Goal: Information Seeking & Learning: Learn about a topic

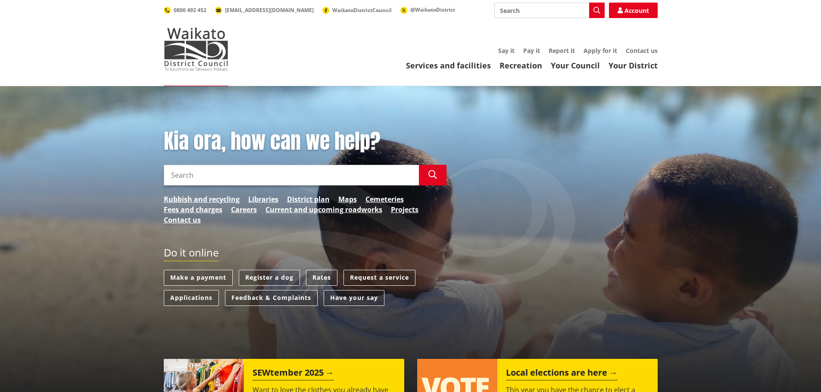
drag, startPoint x: 636, startPoint y: 6, endPoint x: 600, endPoint y: 19, distance: 38.3
click at [636, 7] on link "Account" at bounding box center [633, 11] width 49 height 16
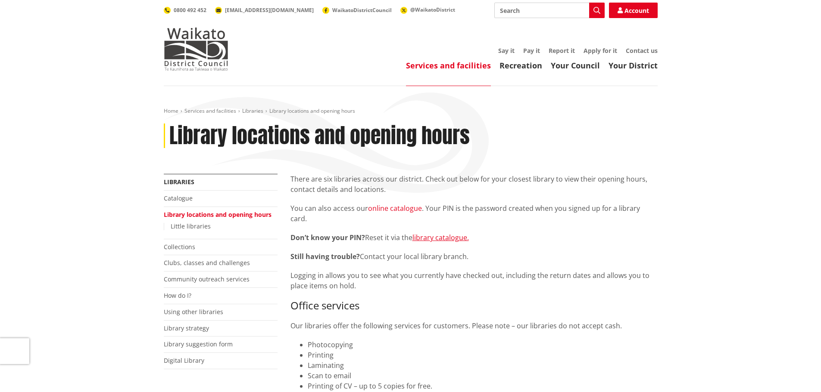
click at [401, 209] on link "online catalogue" at bounding box center [395, 208] width 54 height 9
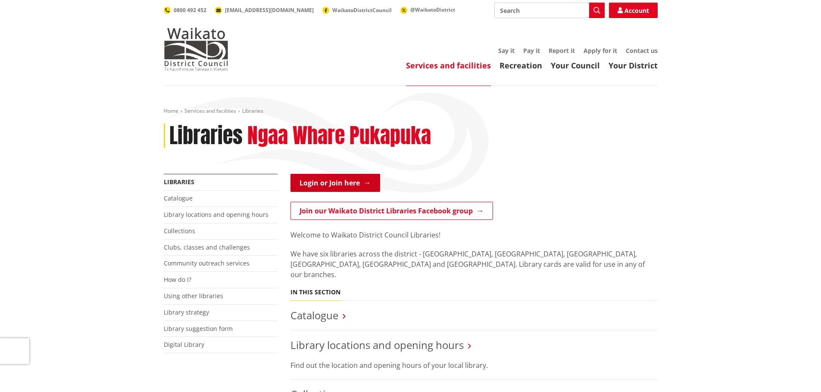
click at [341, 184] on link "Login or Join here" at bounding box center [335, 183] width 90 height 18
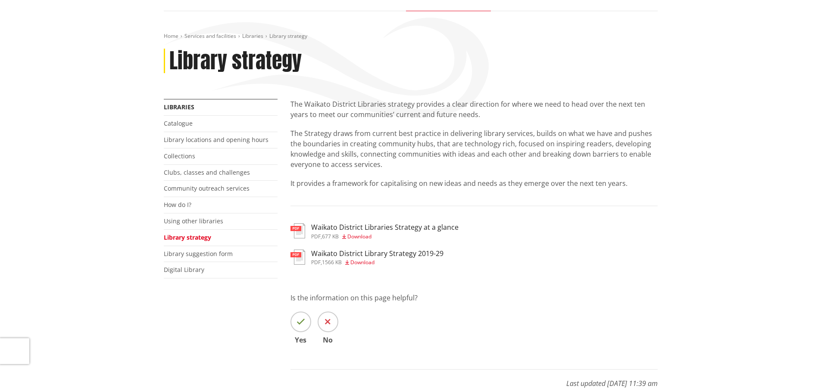
scroll to position [86, 0]
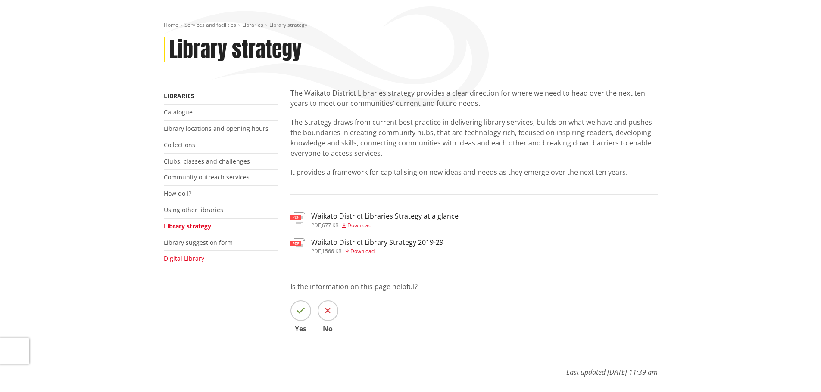
click at [196, 259] on link "Digital Library" at bounding box center [184, 259] width 40 height 8
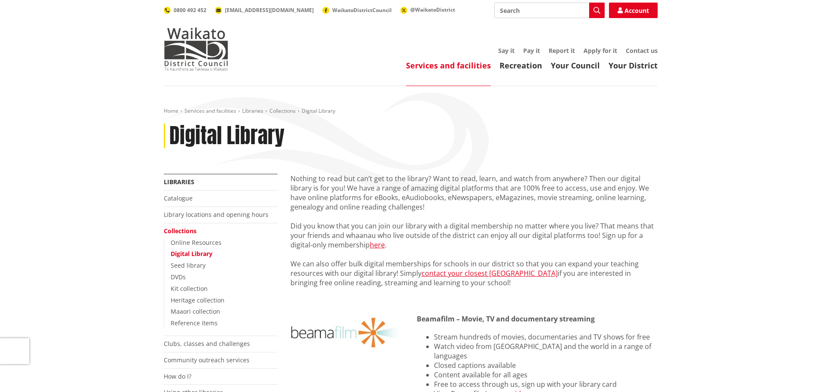
click at [535, 11] on input "Search" at bounding box center [549, 11] width 110 height 16
type input "E books"
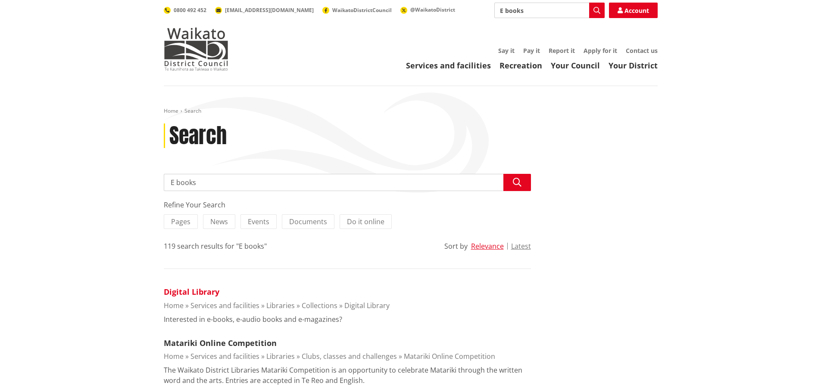
click at [196, 293] on link "Digital Library" at bounding box center [192, 292] width 56 height 10
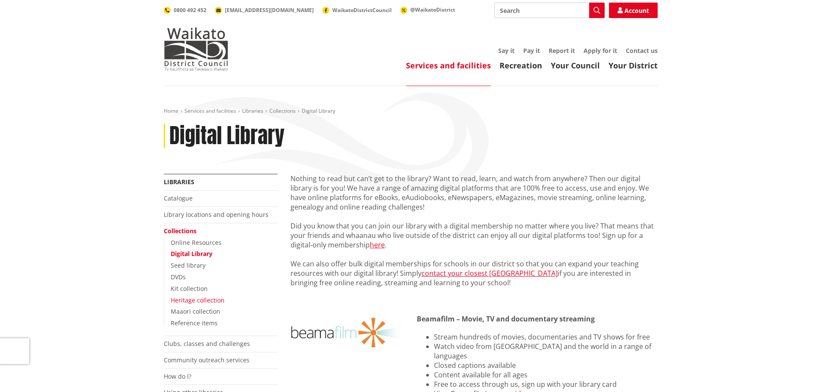
click at [197, 296] on link "Heritage collection" at bounding box center [198, 300] width 54 height 8
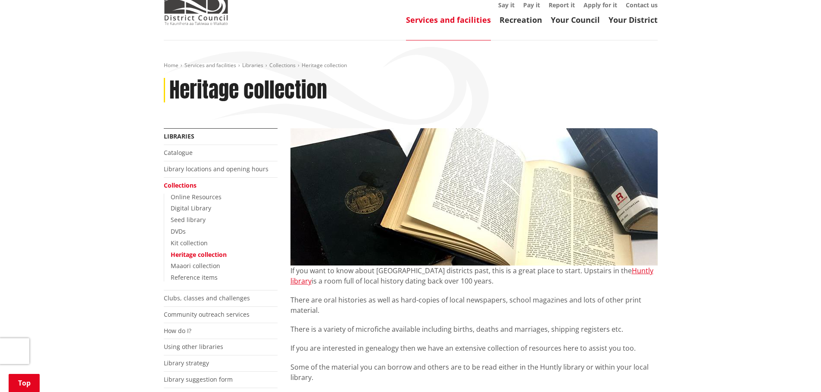
scroll to position [43, 0]
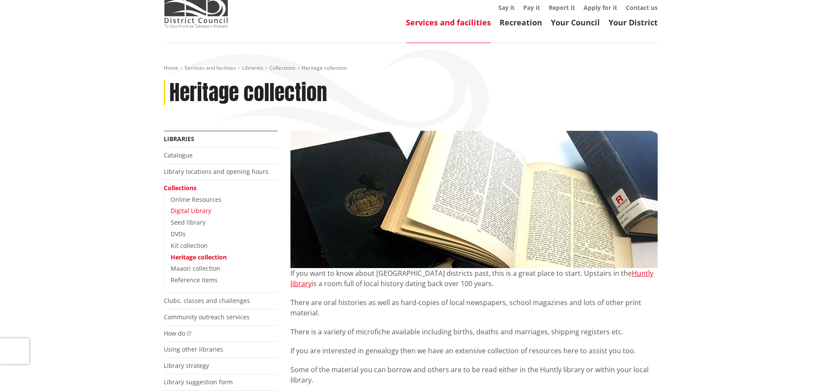
click at [189, 210] on link "Digital Library" at bounding box center [191, 211] width 40 height 8
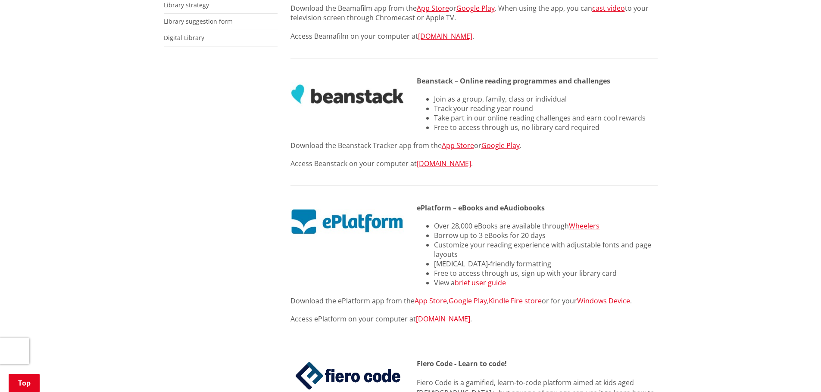
scroll to position [431, 0]
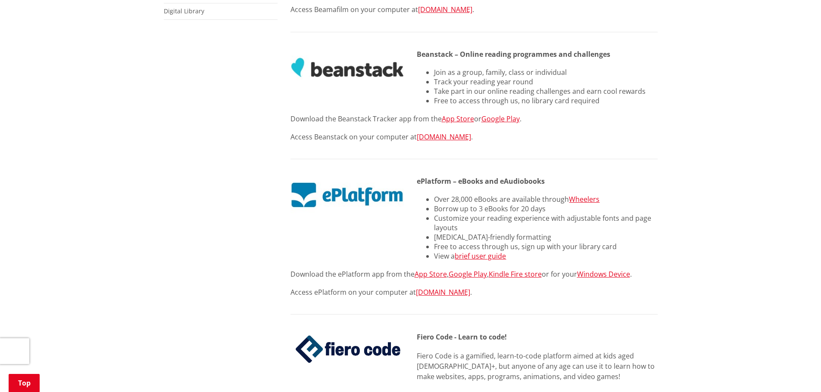
click at [308, 196] on img at bounding box center [347, 195] width 114 height 37
click at [347, 187] on img at bounding box center [347, 195] width 114 height 37
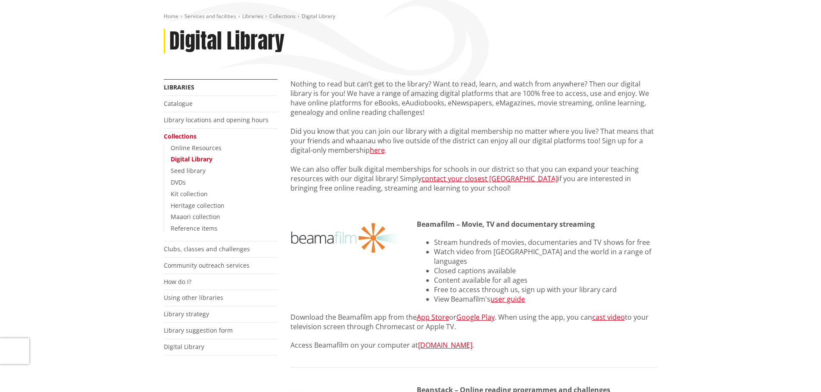
scroll to position [0, 0]
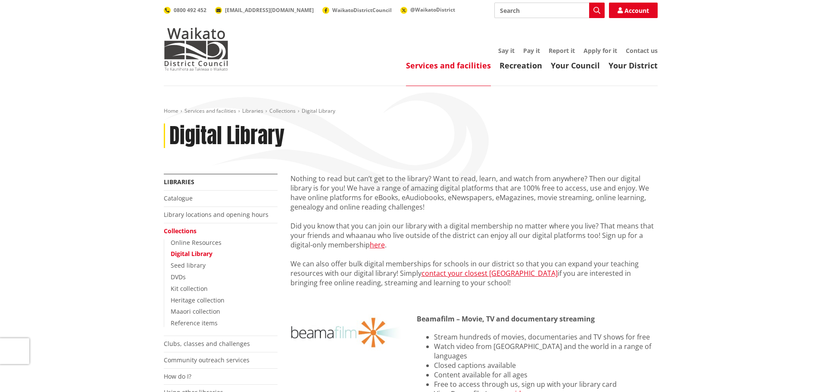
click at [539, 8] on input "Search" at bounding box center [549, 11] width 110 height 16
click at [630, 9] on link "Account" at bounding box center [633, 11] width 49 height 16
click at [624, 11] on link "Account" at bounding box center [633, 11] width 49 height 16
